Goal: Transaction & Acquisition: Subscribe to service/newsletter

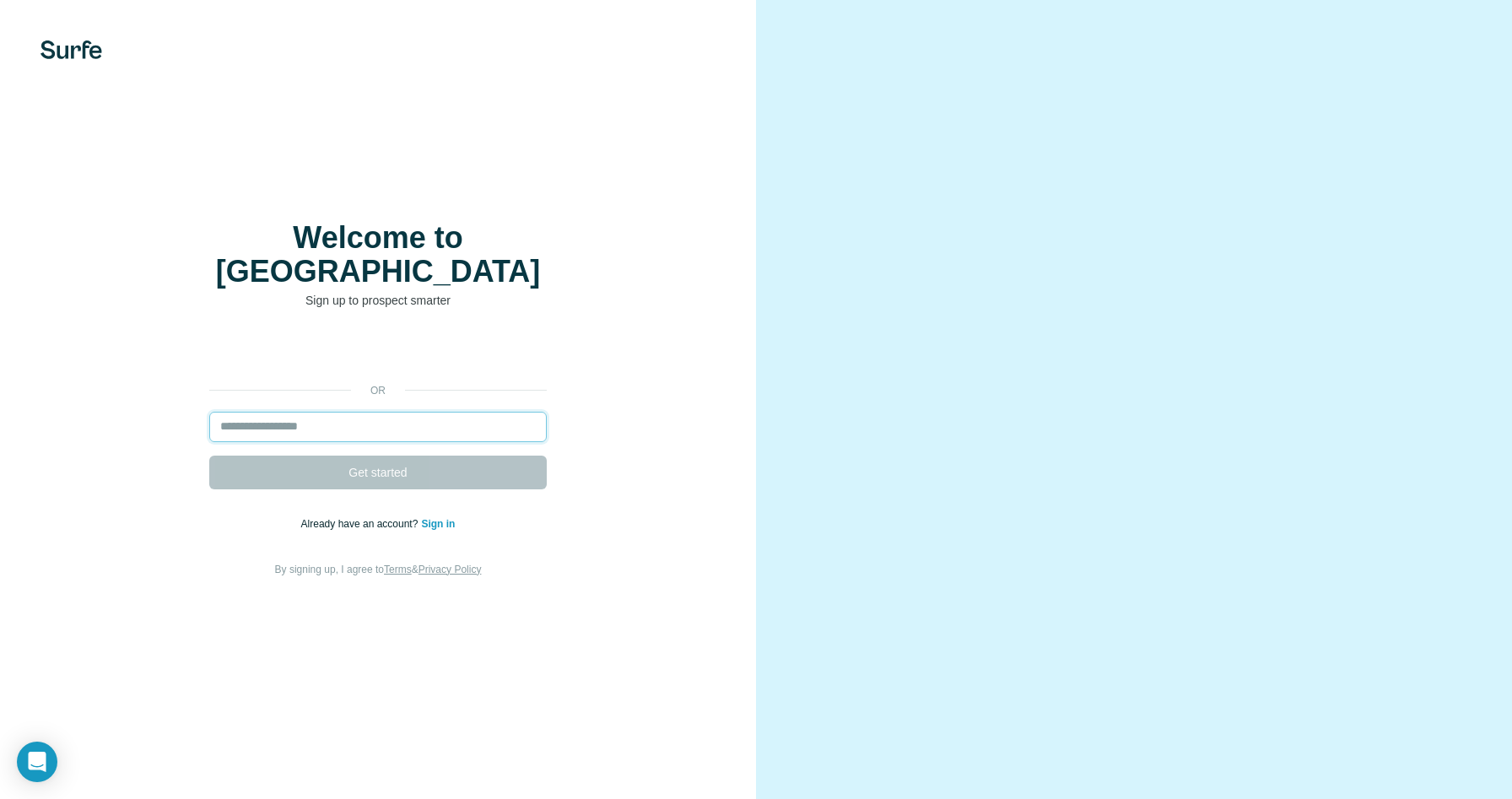
click at [389, 411] on input "email" at bounding box center [377, 426] width 337 height 31
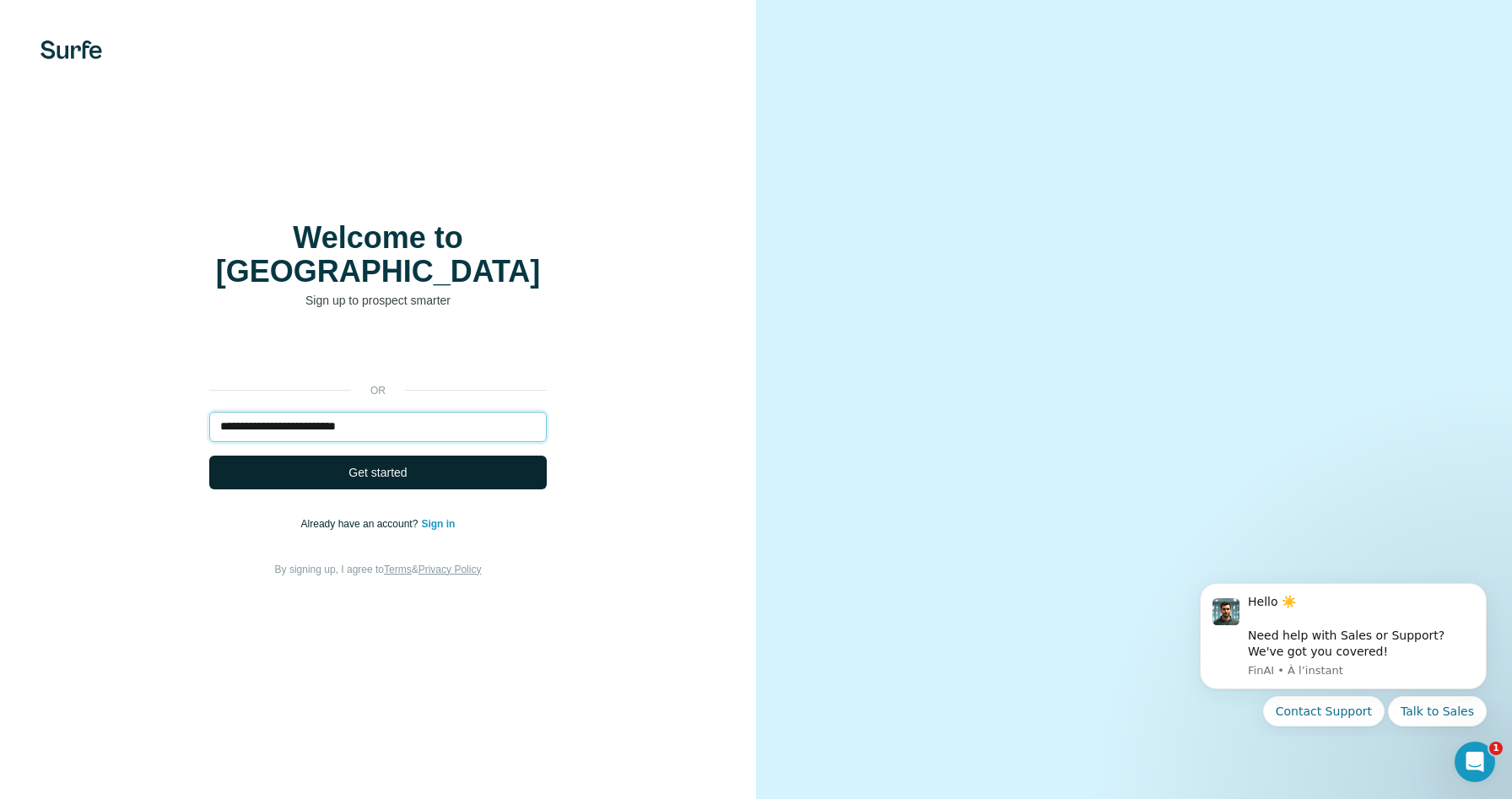
type input "**********"
click at [383, 464] on span "Get started" at bounding box center [377, 472] width 58 height 17
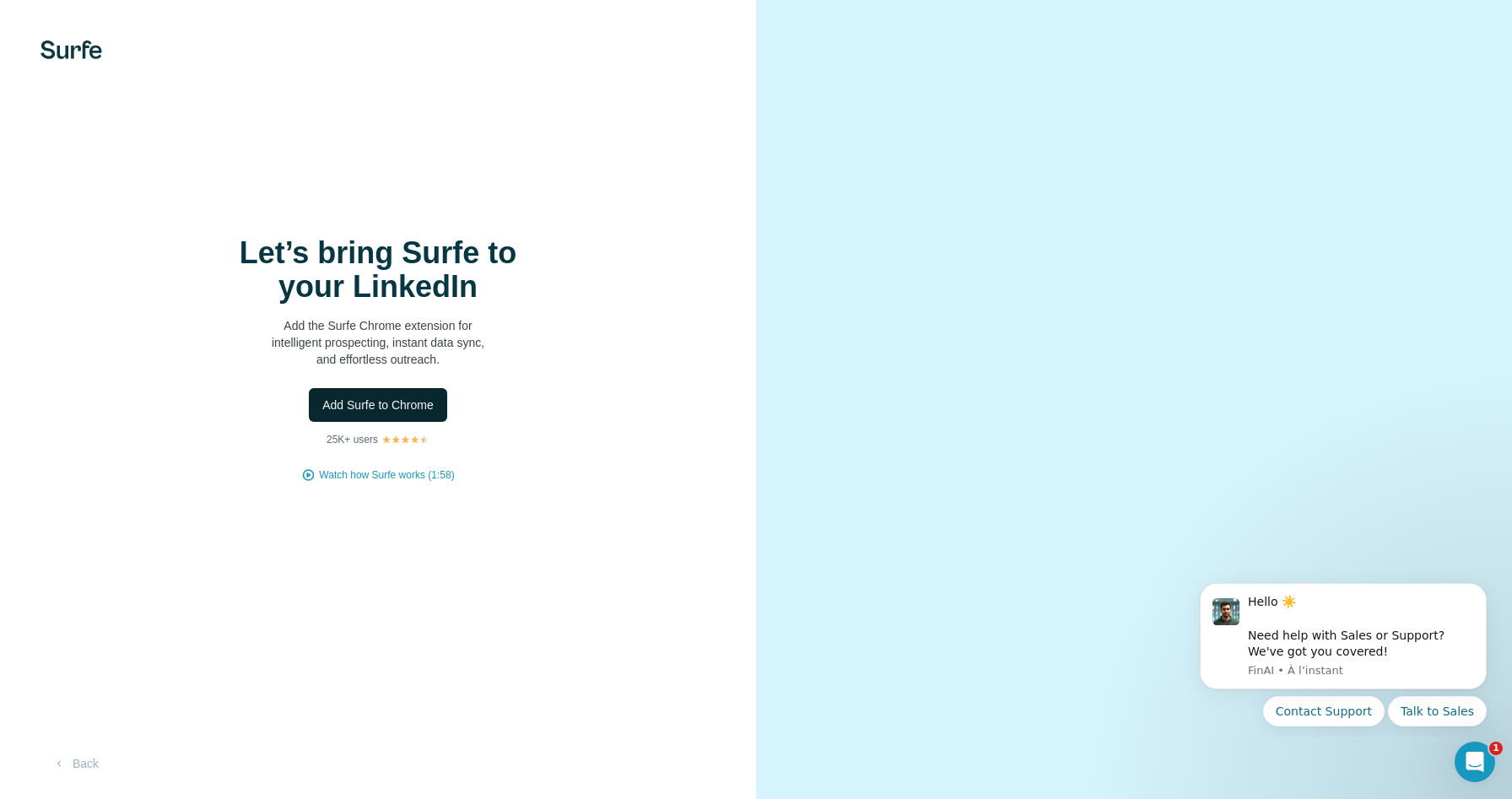
click at [387, 409] on span "Add Surfe to Chrome" at bounding box center [377, 404] width 111 height 17
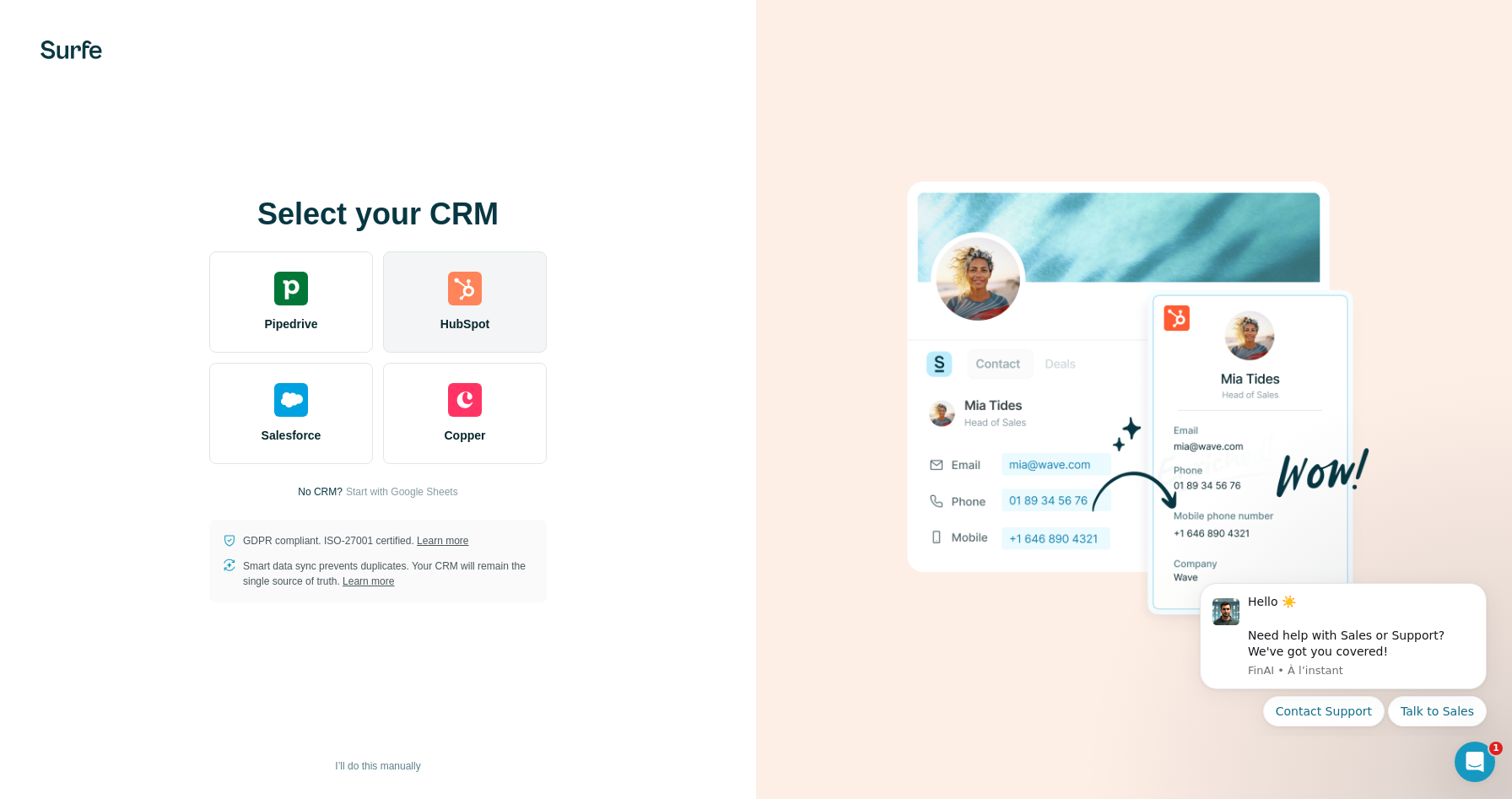
click at [406, 336] on div "HubSpot" at bounding box center [464, 302] width 164 height 102
click at [475, 312] on div "HubSpot" at bounding box center [464, 302] width 164 height 102
click at [499, 299] on div "HubSpot" at bounding box center [464, 302] width 164 height 102
click at [503, 277] on div "HubSpot" at bounding box center [464, 302] width 164 height 102
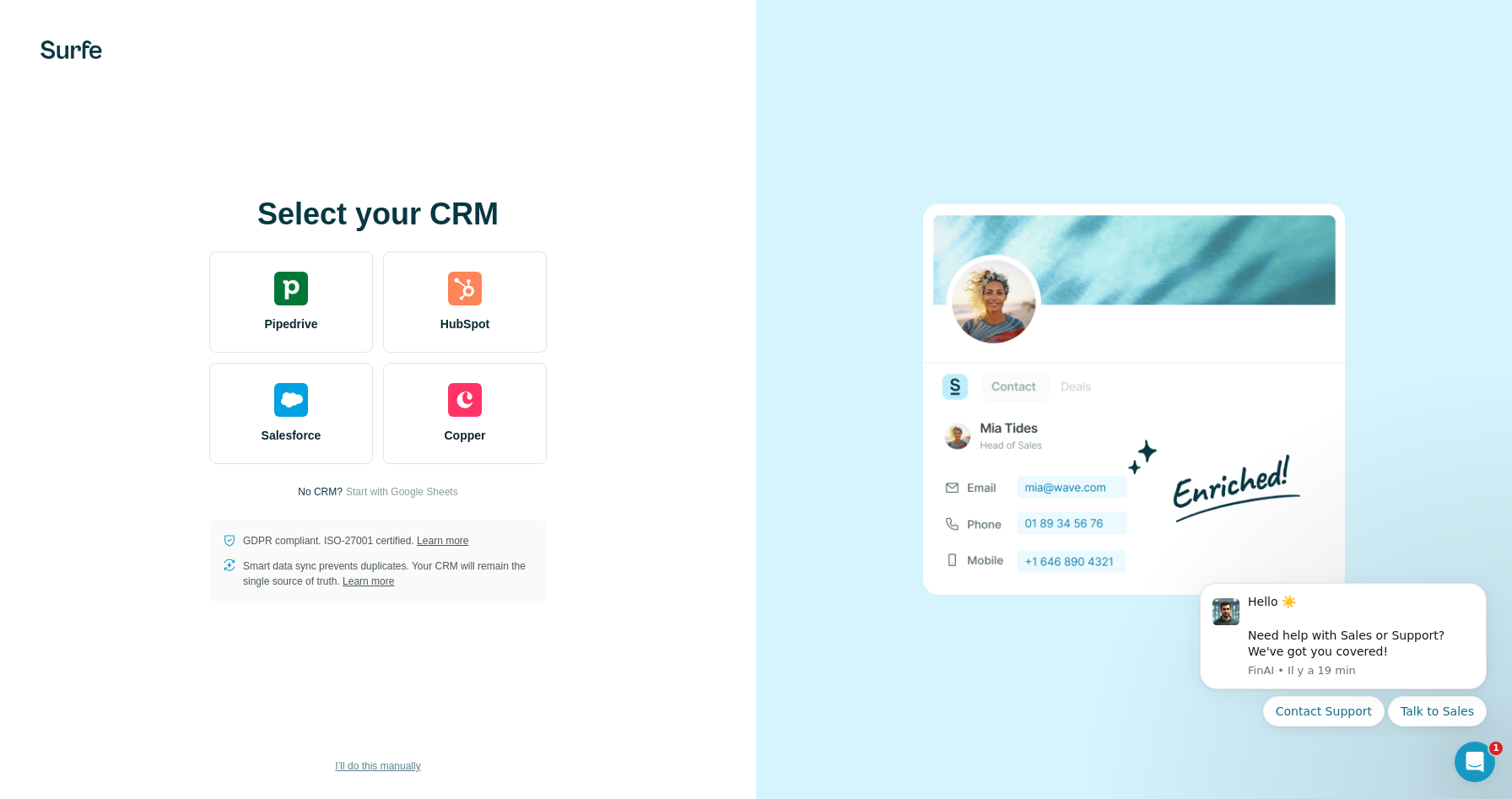
click at [365, 765] on span "I’ll do this manually" at bounding box center [377, 765] width 85 height 15
